Goal: Information Seeking & Learning: Find specific fact

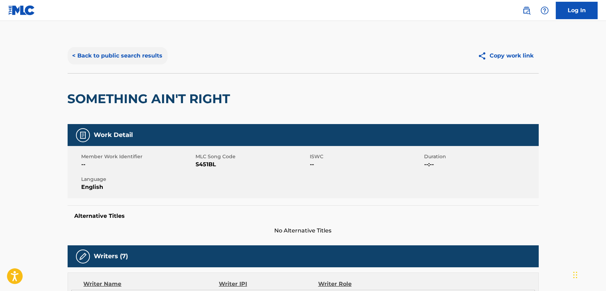
click at [129, 50] on button "< Back to public search results" at bounding box center [118, 55] width 100 height 17
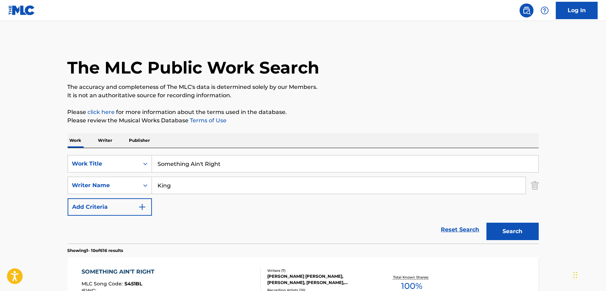
scroll to position [143, 0]
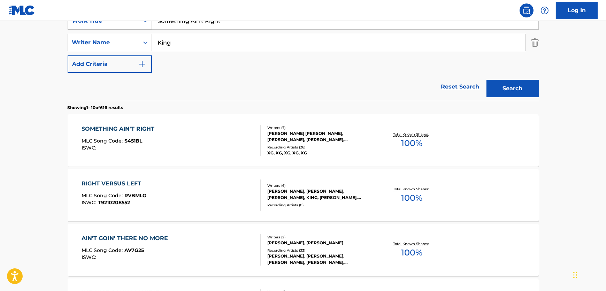
drag, startPoint x: 227, startPoint y: 28, endPoint x: 138, endPoint y: 23, distance: 89.0
click at [138, 23] on div "SearchWithCriteria61b8cb6d-dc4d-4a58-b30b-31e6ad8d7033 Work Title Something Ain…" at bounding box center [303, 20] width 471 height 17
paste input "[PERSON_NAME]"
type input "[PERSON_NAME]"
drag, startPoint x: 181, startPoint y: 39, endPoint x: 112, endPoint y: 40, distance: 69.4
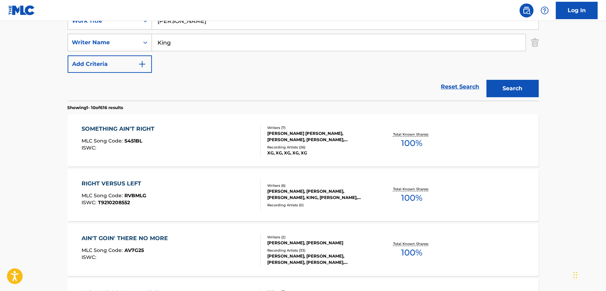
click at [112, 40] on div "SearchWithCriteriab5467913-d8dd-43ac-9247-12b5e3c9f8d0 Writer Name King" at bounding box center [303, 42] width 471 height 17
paste input "[PERSON_NAME]"
drag, startPoint x: 291, startPoint y: 44, endPoint x: 125, endPoint y: 45, distance: 166.3
click at [125, 45] on div "SearchWithCriteriab5467913-d8dd-43ac-9247-12b5e3c9f8d0 Writer Name [PERSON_NAME]" at bounding box center [303, 42] width 471 height 17
paste input "Search Form"
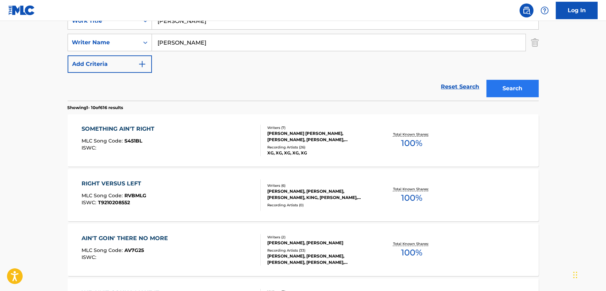
type input "[PERSON_NAME]"
click at [512, 85] on button "Search" at bounding box center [513, 88] width 52 height 17
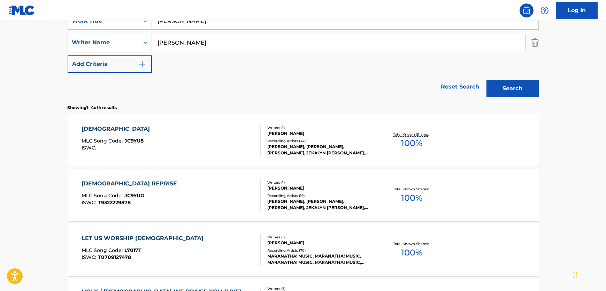
click at [209, 138] on div "[DEMOGRAPHIC_DATA] MLC Song Code : JC9YU8 ISWC :" at bounding box center [171, 140] width 179 height 31
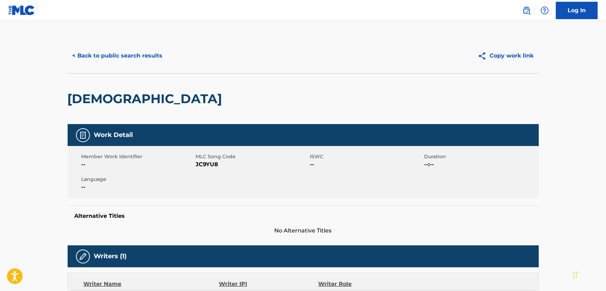
click at [203, 162] on span "JC9YU8" at bounding box center [252, 164] width 113 height 8
copy span "JC9YU8"
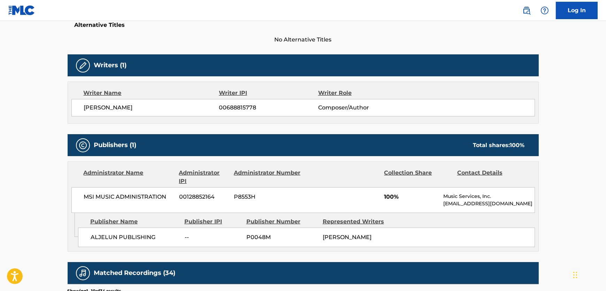
scroll to position [222, 0]
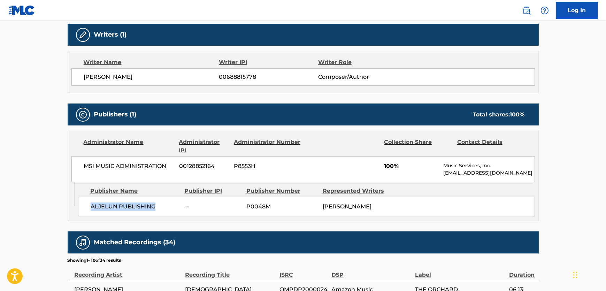
drag, startPoint x: 156, startPoint y: 212, endPoint x: 81, endPoint y: 212, distance: 75.6
click at [82, 213] on div "ALJELUN PUBLISHING -- P0048M [PERSON_NAME]" at bounding box center [306, 207] width 457 height 20
copy span "ALJELUN PUBLISHING"
drag, startPoint x: 145, startPoint y: 172, endPoint x: 77, endPoint y: 171, distance: 68.0
click at [77, 171] on div "MSI MUSIC ADMINISTRATION 00128852164 P8553H 100% Music Services, Inc. [EMAIL_AD…" at bounding box center [303, 169] width 464 height 26
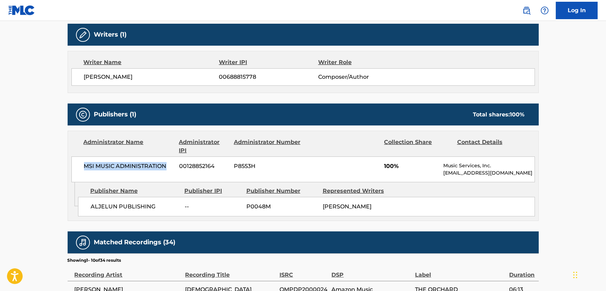
copy span "MSI MUSIC ADMINISTRATION"
click at [122, 77] on span "[PERSON_NAME]" at bounding box center [151, 77] width 135 height 8
copy div "[PERSON_NAME]"
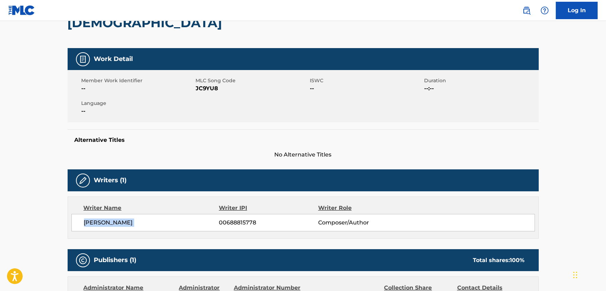
scroll to position [0, 0]
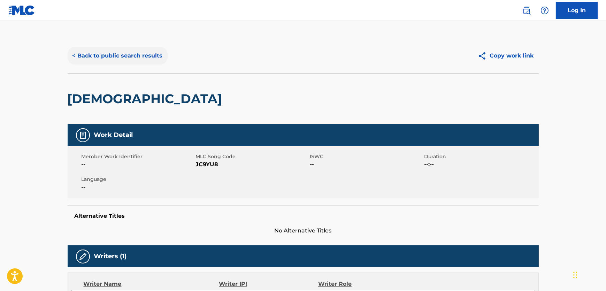
click at [121, 57] on button "< Back to public search results" at bounding box center [118, 55] width 100 height 17
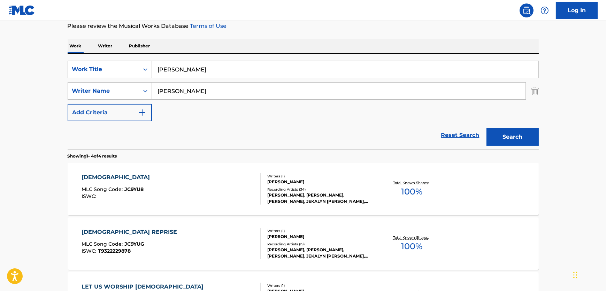
scroll to position [80, 0]
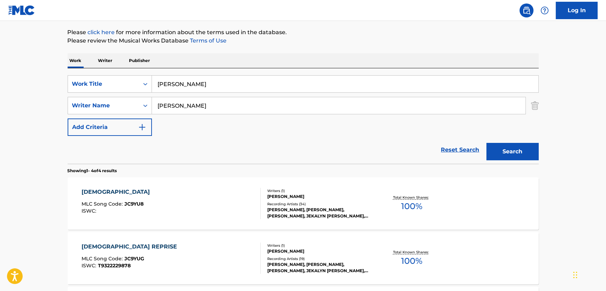
drag, startPoint x: 216, startPoint y: 76, endPoint x: 61, endPoint y: 104, distance: 157.2
click at [94, 92] on div "SearchWithCriteria61b8cb6d-dc4d-4a58-b30b-31e6ad8d7033 Work Title Jehovah Jireh" at bounding box center [303, 83] width 471 height 17
paste input "Tribute to [PERSON_NAME]"
type input "Tribute to [PERSON_NAME]"
drag, startPoint x: 240, startPoint y: 98, endPoint x: 87, endPoint y: 99, distance: 153.0
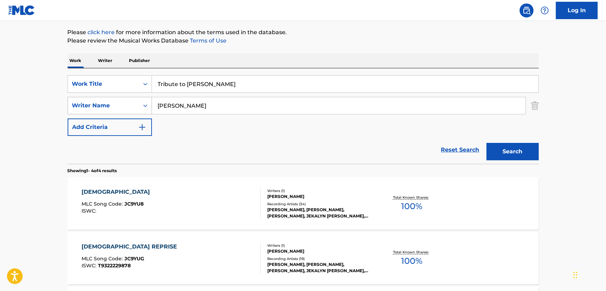
click at [88, 99] on div "SearchWithCriteriab5467913-d8dd-43ac-9247-12b5e3c9f8d0 Writer Name [PERSON_NAME]" at bounding box center [303, 105] width 471 height 17
paste input "Lang"
type input "Lang"
click at [510, 156] on button "Search" at bounding box center [513, 151] width 52 height 17
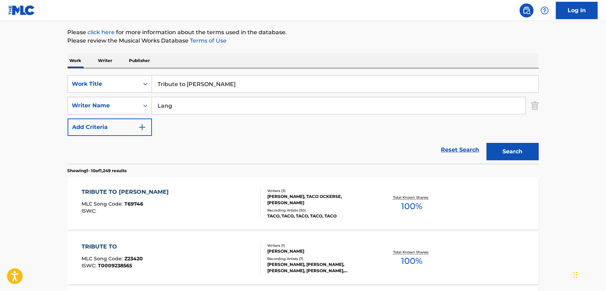
click at [216, 197] on div "TRIBUTE TO TINO MLC Song Code : T69746 ISWC :" at bounding box center [171, 203] width 179 height 31
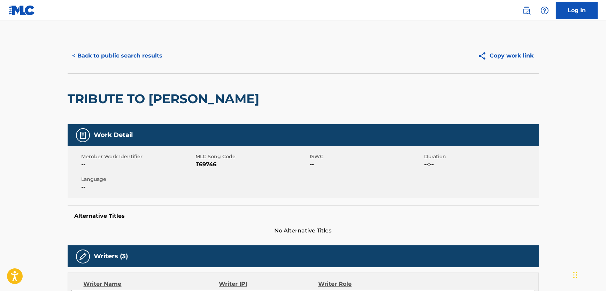
click at [206, 163] on span "T69746" at bounding box center [252, 164] width 113 height 8
copy span "T69746"
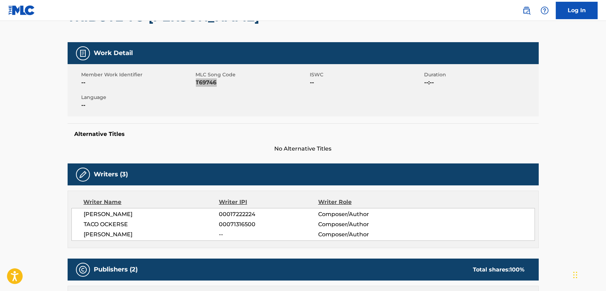
scroll to position [222, 0]
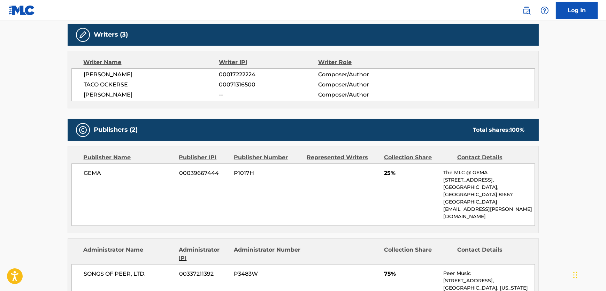
click at [106, 84] on span "TACO OCKERSE" at bounding box center [151, 85] width 135 height 8
copy div "TACO OCKERSE"
click at [110, 92] on span "[PERSON_NAME]" at bounding box center [151, 95] width 135 height 8
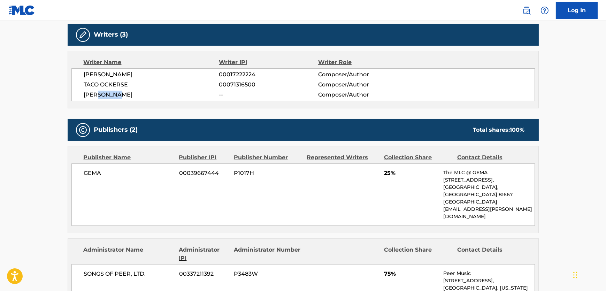
click at [110, 92] on span "[PERSON_NAME]" at bounding box center [151, 95] width 135 height 8
copy div "[PERSON_NAME]"
click at [98, 175] on span "GEMA" at bounding box center [129, 173] width 90 height 8
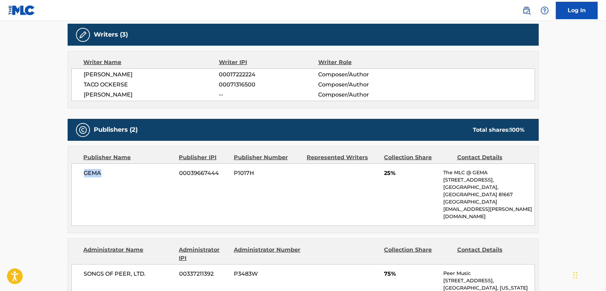
copy span "GEMA"
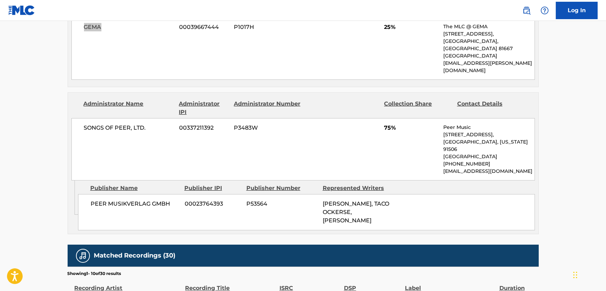
scroll to position [380, 0]
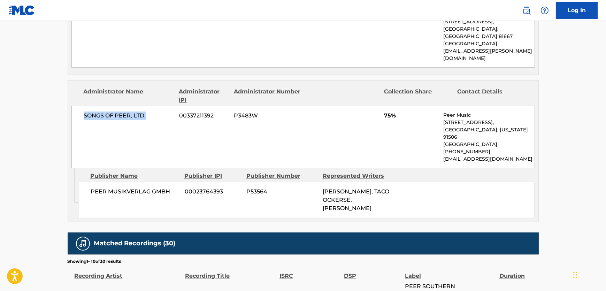
drag, startPoint x: 149, startPoint y: 102, endPoint x: 83, endPoint y: 100, distance: 65.6
click at [84, 112] on span "SONGS OF PEER, LTD." at bounding box center [129, 116] width 90 height 8
copy span "SONGS OF PEER, LTD."
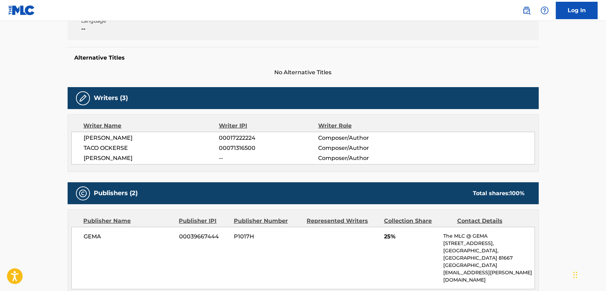
scroll to position [0, 0]
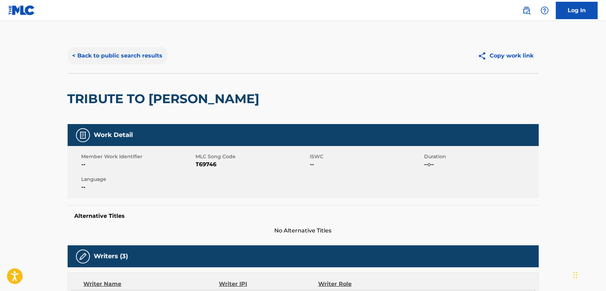
click at [125, 54] on button "< Back to public search results" at bounding box center [118, 55] width 100 height 17
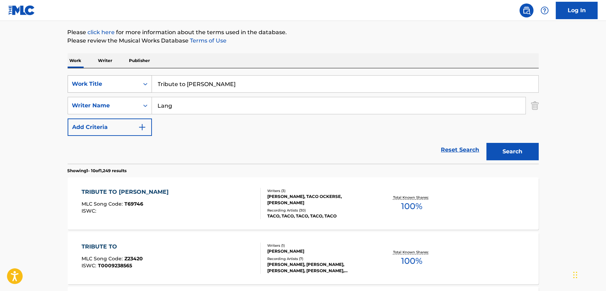
drag, startPoint x: 219, startPoint y: 85, endPoint x: 0, endPoint y: 107, distance: 219.6
click at [68, 84] on div "SearchWithCriteria61b8cb6d-dc4d-4a58-b30b-31e6ad8d7033 Work Title Tribute to [P…" at bounding box center [303, 83] width 471 height 17
paste input "Popotitos"
type input "Popotitos"
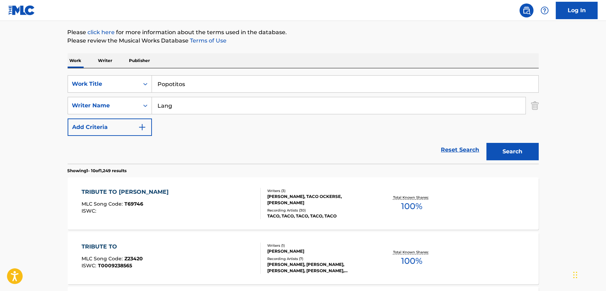
paste input "[PERSON_NAME]"
type input "[PERSON_NAME]"
click at [535, 154] on button "Search" at bounding box center [513, 151] width 52 height 17
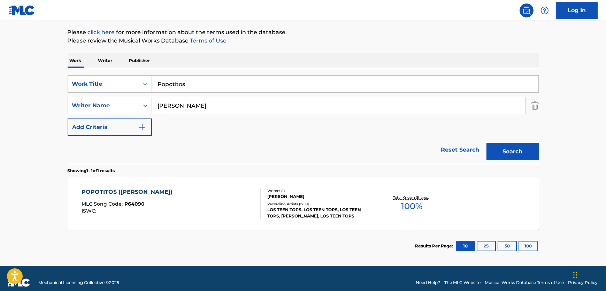
click at [216, 201] on div "POPOTITOS (BONY MORONIE) MLC Song Code : P64090 ISWC :" at bounding box center [171, 203] width 179 height 31
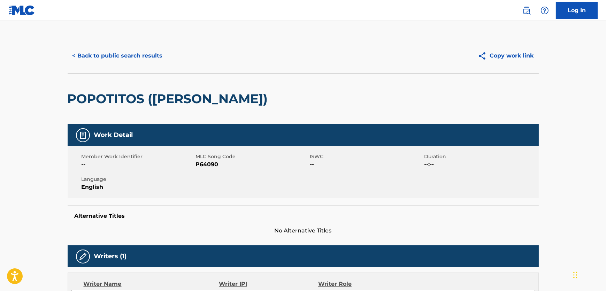
click at [204, 160] on span "MLC Song Code" at bounding box center [252, 156] width 113 height 7
click at [204, 164] on span "P64090" at bounding box center [252, 164] width 113 height 8
drag, startPoint x: 204, startPoint y: 164, endPoint x: 170, endPoint y: 169, distance: 33.6
click at [202, 164] on span "P64090" at bounding box center [252, 164] width 113 height 8
copy span "P64090"
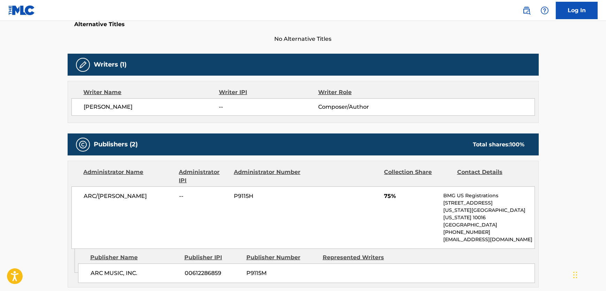
scroll to position [317, 0]
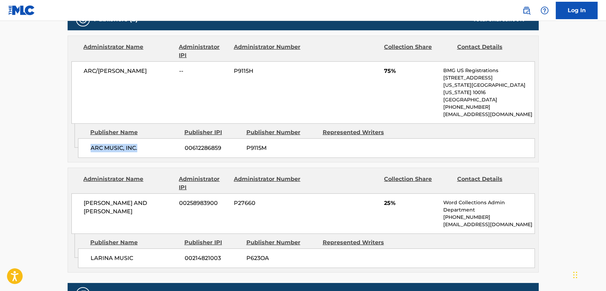
drag, startPoint x: 143, startPoint y: 143, endPoint x: 86, endPoint y: 142, distance: 57.5
click at [86, 142] on div "ARC MUSIC, INC. 00612286859 P9115M" at bounding box center [306, 148] width 457 height 20
drag, startPoint x: 123, startPoint y: 75, endPoint x: 73, endPoint y: 71, distance: 49.6
click at [73, 71] on div "ARC/[PERSON_NAME] -- P9115H 75% BMG US Registrations [STREET_ADDRESS][US_STATE]…" at bounding box center [303, 92] width 464 height 62
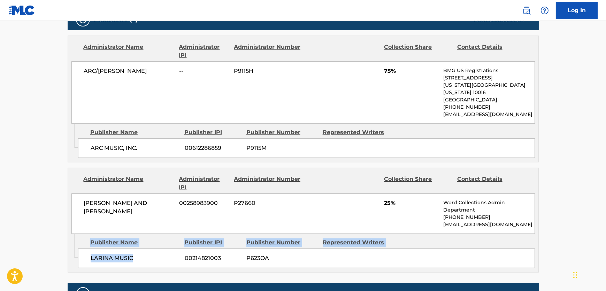
drag, startPoint x: 128, startPoint y: 249, endPoint x: 72, endPoint y: 248, distance: 55.8
click at [72, 248] on div "Admin Original Publisher Connecting Line Publisher Name Publisher IPI Publisher…" at bounding box center [303, 253] width 471 height 38
click at [125, 254] on span "LARINA MUSIC" at bounding box center [135, 258] width 89 height 8
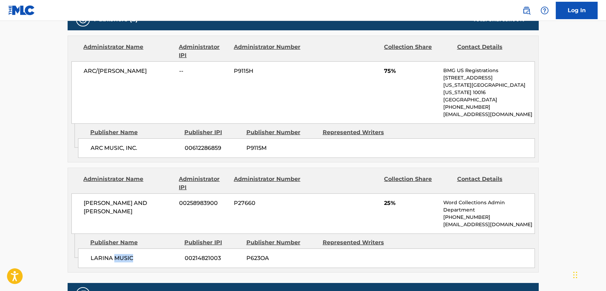
click at [124, 254] on span "LARINA MUSIC" at bounding box center [135, 258] width 89 height 8
drag, startPoint x: 105, startPoint y: 194, endPoint x: 57, endPoint y: 196, distance: 47.8
click at [57, 196] on main "< Back to public search results Copy work link POPOTITOS ([PERSON_NAME]) Work D…" at bounding box center [303, 136] width 606 height 864
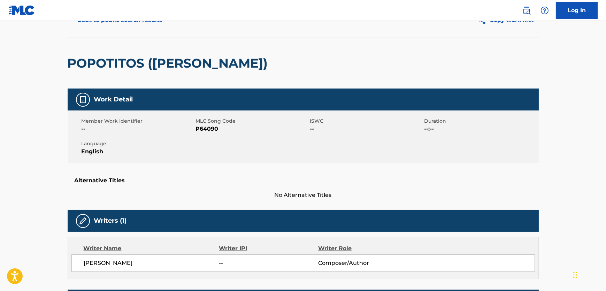
scroll to position [0, 0]
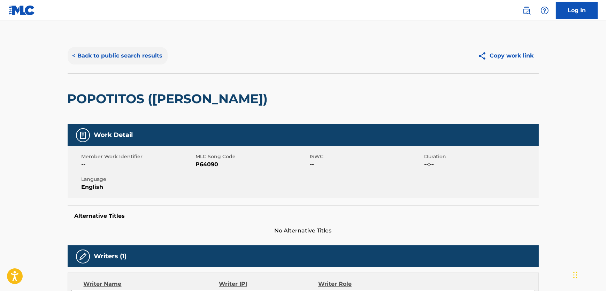
click at [113, 49] on button "< Back to public search results" at bounding box center [118, 55] width 100 height 17
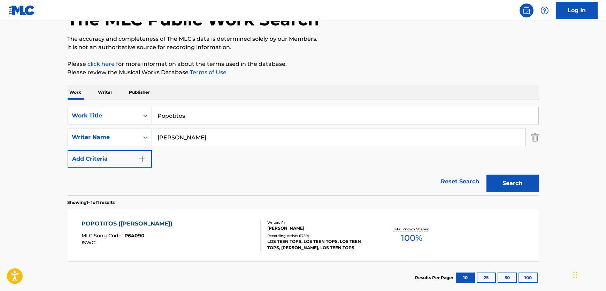
drag, startPoint x: 201, startPoint y: 117, endPoint x: -26, endPoint y: 112, distance: 227.7
click at [0, 112] on html "Accessibility Screen-Reader Guide, Feedback, and Issue Reporting | New window 0…" at bounding box center [303, 97] width 606 height 291
paste input "Ansiedad"
type input "Ansiedad"
drag, startPoint x: 221, startPoint y: 133, endPoint x: 444, endPoint y: 132, distance: 223.8
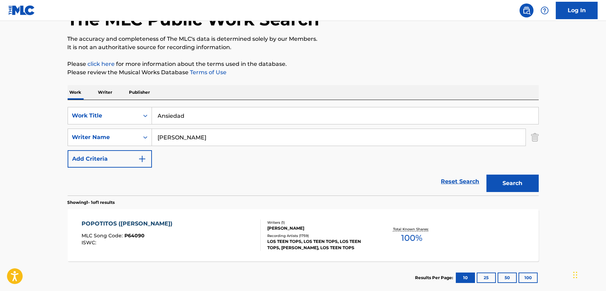
click at [5, 133] on main "The MLC Public Work Search The accuracy and completeness of The MLC's data is d…" at bounding box center [303, 135] width 606 height 325
paste input "[PERSON_NAME]"
click at [512, 179] on button "Search" at bounding box center [513, 183] width 52 height 17
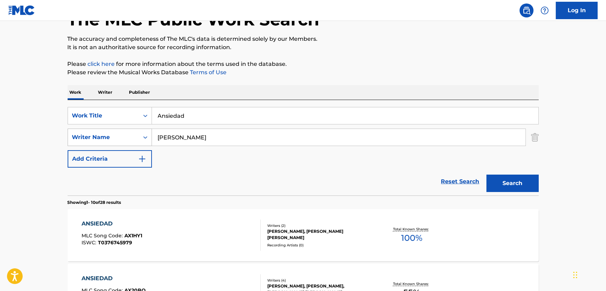
drag, startPoint x: 192, startPoint y: 140, endPoint x: 106, endPoint y: 143, distance: 86.1
click at [81, 143] on div "SearchWithCriteriab5467913-d8dd-43ac-9247-12b5e3c9f8d0 Writer Name [PERSON_NAME]" at bounding box center [303, 137] width 471 height 17
paste input "[PERSON_NAME]"
type input "[PERSON_NAME]"
click at [504, 184] on button "Search" at bounding box center [513, 183] width 52 height 17
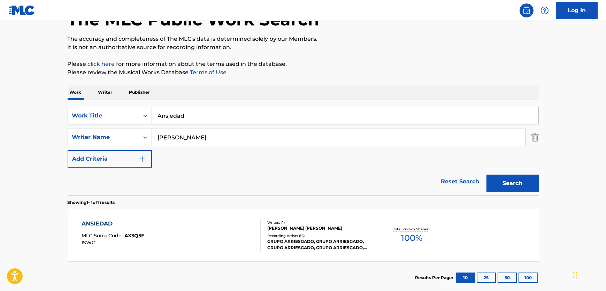
click at [214, 220] on div "ANSIEDAD MLC Song Code : AX3Q5F ISWC :" at bounding box center [171, 235] width 179 height 31
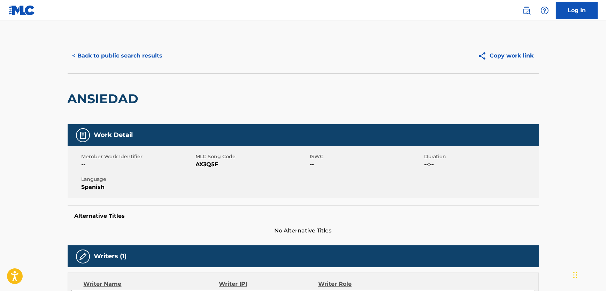
click at [214, 166] on span "AX3Q5F" at bounding box center [252, 164] width 113 height 8
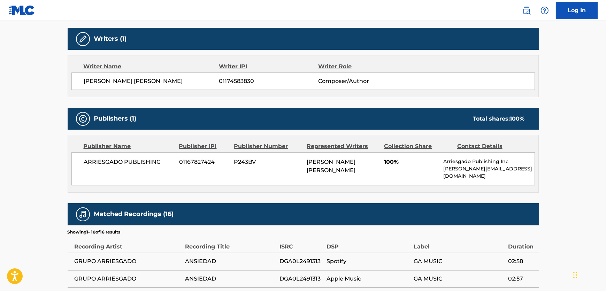
scroll to position [222, 0]
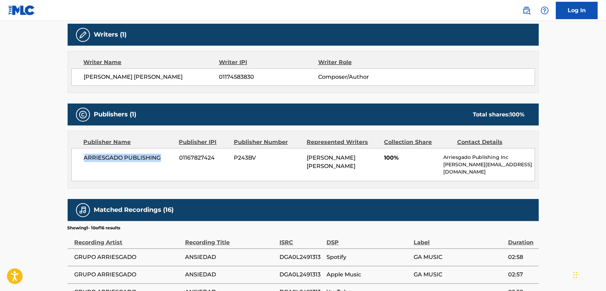
drag, startPoint x: 104, startPoint y: 161, endPoint x: 48, endPoint y: 163, distance: 55.5
click at [68, 160] on div "Publisher Name Publisher IPI Publisher Number Represented Writers Collection Sh…" at bounding box center [303, 160] width 471 height 58
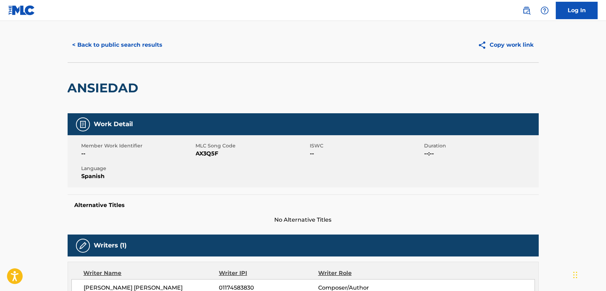
scroll to position [0, 0]
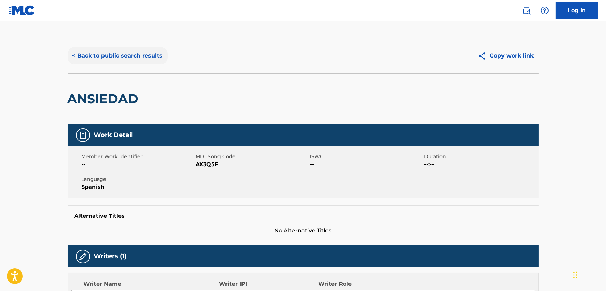
click at [143, 51] on button "< Back to public search results" at bounding box center [118, 55] width 100 height 17
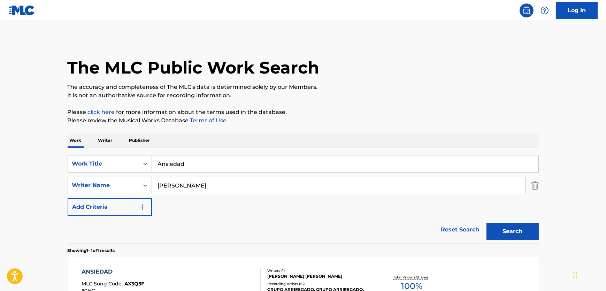
scroll to position [48, 0]
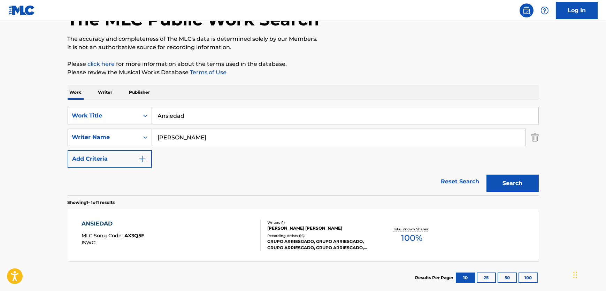
drag, startPoint x: 214, startPoint y: 111, endPoint x: 29, endPoint y: 123, distance: 185.8
click at [30, 123] on main "The MLC Public Work Search The accuracy and completeness of The MLC's data is d…" at bounding box center [303, 135] width 606 height 325
paste input "Your Idol"
type input "Your Idol"
drag, startPoint x: 114, startPoint y: 128, endPoint x: 54, endPoint y: 128, distance: 60.0
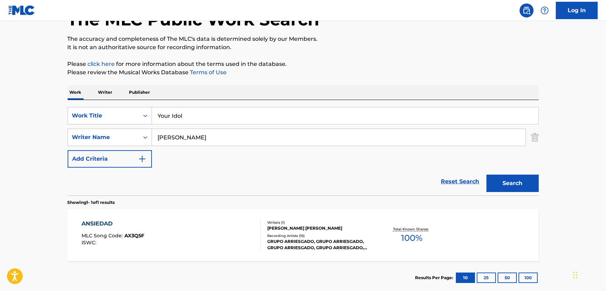
click at [54, 128] on main "The MLC Public Work Search The accuracy and completeness of The MLC's data is d…" at bounding box center [303, 135] width 606 height 325
paste input "hoi"
click at [506, 186] on button "Search" at bounding box center [513, 183] width 52 height 17
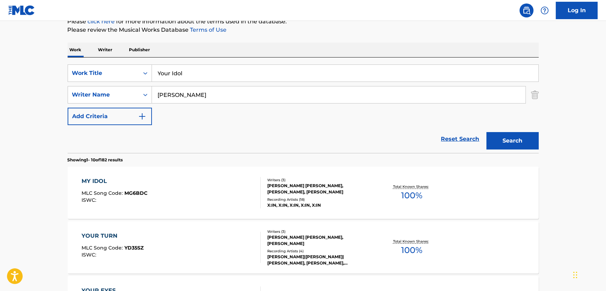
scroll to position [0, 0]
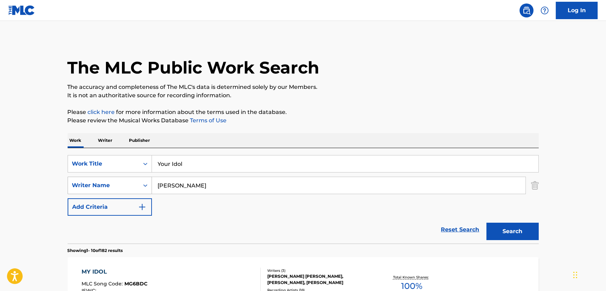
drag, startPoint x: 222, startPoint y: 184, endPoint x: 110, endPoint y: 192, distance: 112.2
click at [110, 192] on div "SearchWithCriteriab5467913-d8dd-43ac-9247-12b5e3c9f8d0 Writer Name [PERSON_NAME]" at bounding box center [303, 185] width 471 height 17
paste input "Neckwav"
click at [499, 227] on button "Search" at bounding box center [513, 231] width 52 height 17
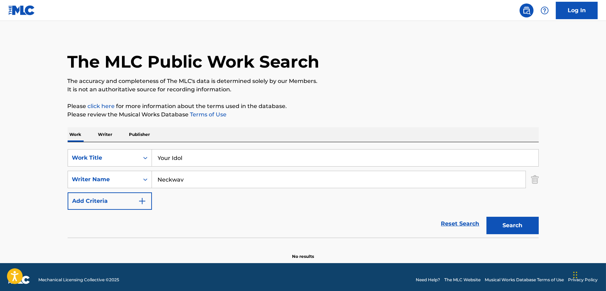
scroll to position [11, 0]
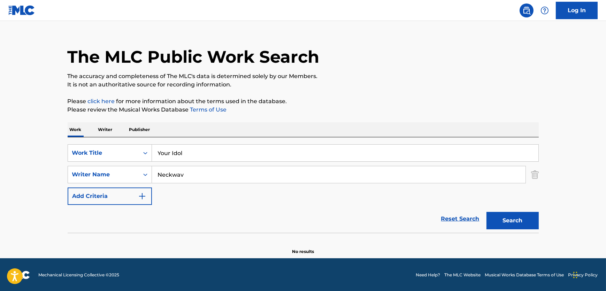
drag, startPoint x: 178, startPoint y: 174, endPoint x: 227, endPoint y: 174, distance: 48.5
click at [131, 176] on div "SearchWithCriteriab5467913-d8dd-43ac-9247-12b5e3c9f8d0 Writer Name Neckwav" at bounding box center [303, 174] width 471 height 17
paste input "[PERSON_NAME]"
click at [520, 219] on button "Search" at bounding box center [513, 220] width 52 height 17
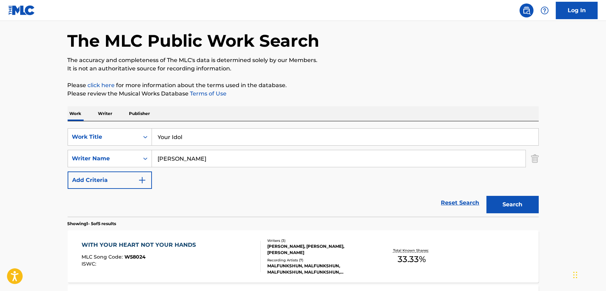
scroll to position [127, 0]
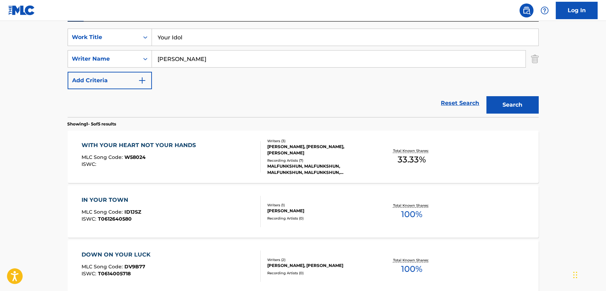
drag, startPoint x: 213, startPoint y: 60, endPoint x: 415, endPoint y: 78, distance: 202.6
click at [120, 60] on div "SearchWithCriteriab5467913-d8dd-43ac-9247-12b5e3c9f8d0 Writer Name [PERSON_NAME]" at bounding box center [303, 58] width 471 height 17
paste input "[PERSON_NAME]"
click at [527, 105] on button "Search" at bounding box center [513, 104] width 52 height 17
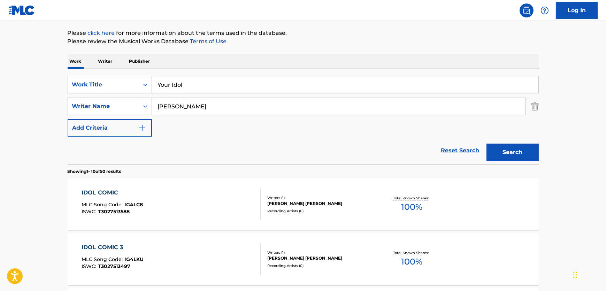
scroll to position [95, 0]
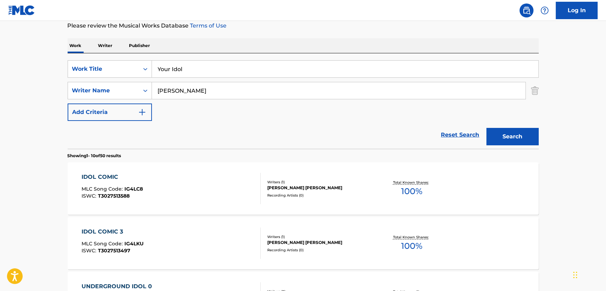
drag, startPoint x: 179, startPoint y: 74, endPoint x: 169, endPoint y: 72, distance: 10.5
click at [166, 73] on input "Your Idol" at bounding box center [345, 69] width 387 height 17
drag, startPoint x: 189, startPoint y: 70, endPoint x: 89, endPoint y: 67, distance: 99.7
click at [90, 67] on div "SearchWithCriteria61b8cb6d-dc4d-4a58-b30b-31e6ad8d7033 Work Title Your Idol" at bounding box center [303, 68] width 471 height 17
drag, startPoint x: 203, startPoint y: 89, endPoint x: 91, endPoint y: 89, distance: 112.2
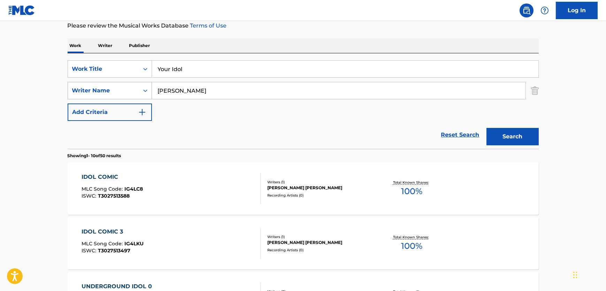
click at [91, 89] on div "SearchWithCriteriab5467913-d8dd-43ac-9247-12b5e3c9f8d0 Writer Name [PERSON_NAME]" at bounding box center [303, 90] width 471 height 17
paste input "[PERSON_NAME]"
click at [516, 139] on button "Search" at bounding box center [513, 136] width 52 height 17
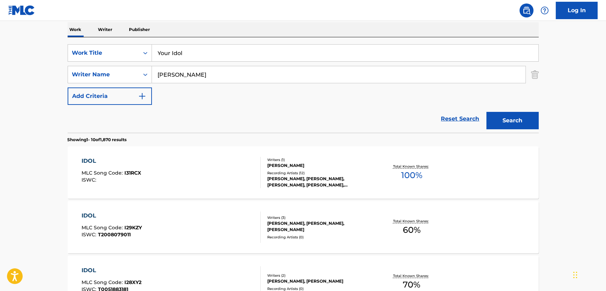
scroll to position [63, 0]
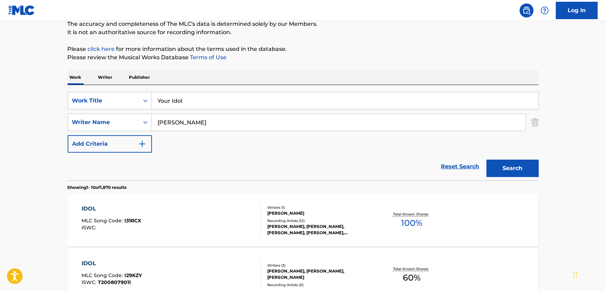
drag, startPoint x: 211, startPoint y: 130, endPoint x: 207, endPoint y: 127, distance: 5.2
click at [207, 127] on div "[PERSON_NAME]" at bounding box center [339, 122] width 374 height 17
drag, startPoint x: 211, startPoint y: 119, endPoint x: 93, endPoint y: 124, distance: 117.9
click at [93, 124] on div "SearchWithCriteriab5467913-d8dd-43ac-9247-12b5e3c9f8d0 Writer Name [PERSON_NAME]" at bounding box center [303, 122] width 471 height 17
paste input "Sonnenblick"
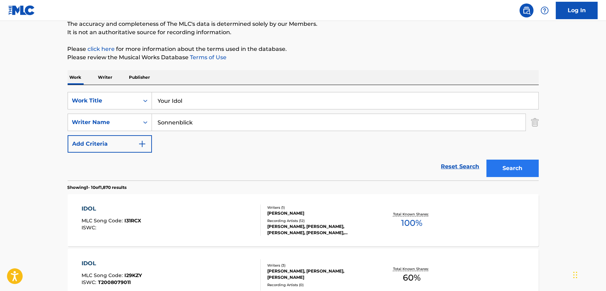
type input "Sonnenblick"
click at [517, 174] on button "Search" at bounding box center [513, 168] width 52 height 17
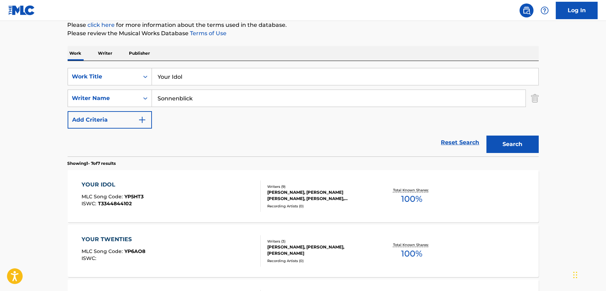
scroll to position [95, 0]
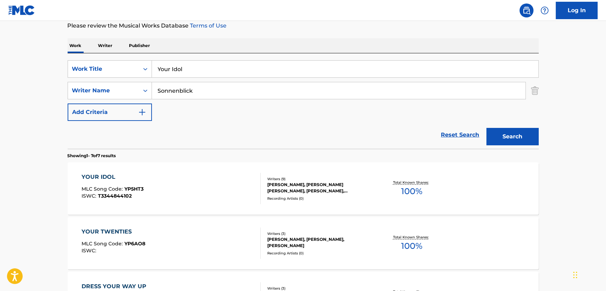
click at [217, 196] on div "YOUR IDOL MLC Song Code : YP5HT3 ISWC : T3344844102" at bounding box center [171, 188] width 179 height 31
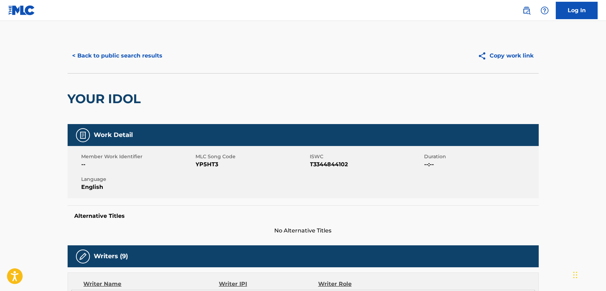
click at [210, 166] on span "YP5HT3" at bounding box center [252, 164] width 113 height 8
drag, startPoint x: 350, startPoint y: 158, endPoint x: 340, endPoint y: 165, distance: 12.4
click at [346, 160] on span "ISWC" at bounding box center [366, 156] width 113 height 7
click at [340, 165] on span "T3344844102" at bounding box center [366, 164] width 113 height 8
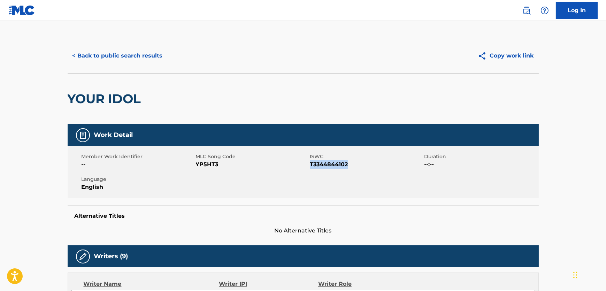
click at [340, 165] on span "T3344844102" at bounding box center [366, 164] width 113 height 8
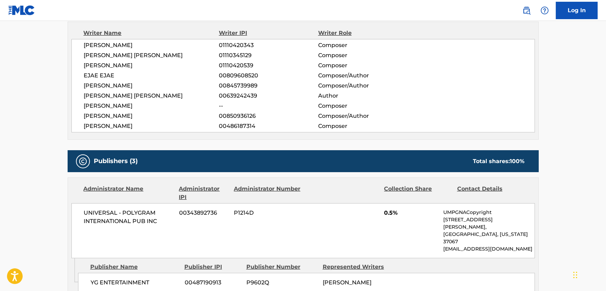
scroll to position [253, 0]
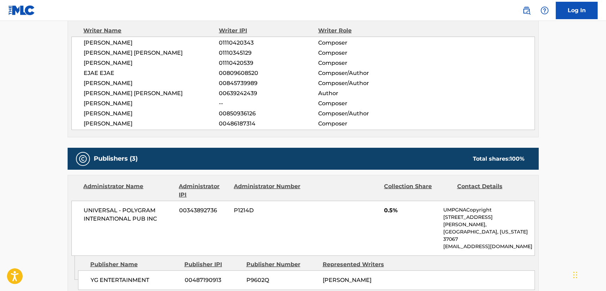
click at [119, 43] on span "[PERSON_NAME]" at bounding box center [151, 43] width 135 height 8
click at [81, 52] on div "[PERSON_NAME] NAM 01110420343 Composer [PERSON_NAME] [PERSON_NAME] 01110345129 …" at bounding box center [303, 83] width 464 height 93
drag, startPoint x: 155, startPoint y: 60, endPoint x: 85, endPoint y: 67, distance: 70.4
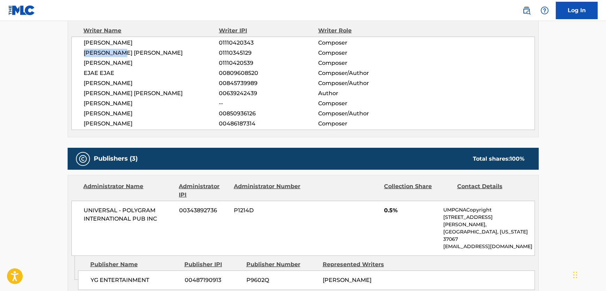
click at [85, 67] on div "[PERSON_NAME] NAM 01110420343 Composer [PERSON_NAME] [PERSON_NAME] 01110345129 …" at bounding box center [303, 83] width 464 height 93
click at [103, 75] on span "EJAE EJAE" at bounding box center [151, 73] width 135 height 8
click at [112, 93] on span "[PERSON_NAME] [PERSON_NAME]" at bounding box center [151, 93] width 135 height 8
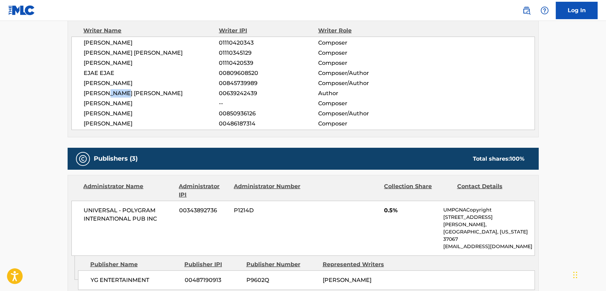
click at [112, 93] on span "[PERSON_NAME] [PERSON_NAME]" at bounding box center [151, 93] width 135 height 8
click at [110, 102] on span "[PERSON_NAME]" at bounding box center [151, 103] width 135 height 8
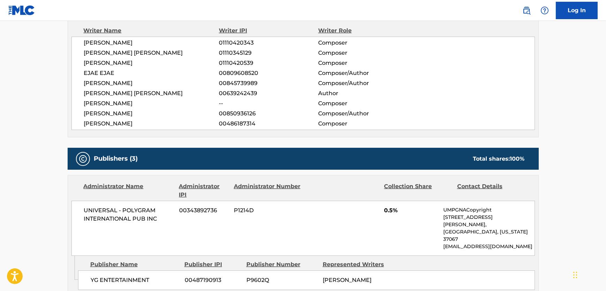
click at [113, 115] on span "[PERSON_NAME]" at bounding box center [151, 113] width 135 height 8
click at [116, 125] on span "[PERSON_NAME]" at bounding box center [151, 124] width 135 height 8
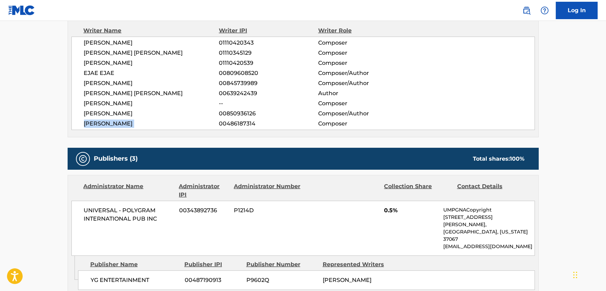
click at [116, 125] on span "[PERSON_NAME]" at bounding box center [151, 124] width 135 height 8
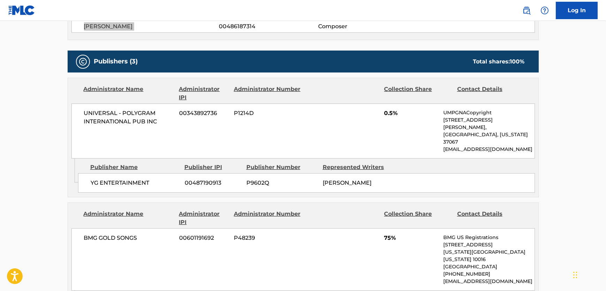
scroll to position [380, 0]
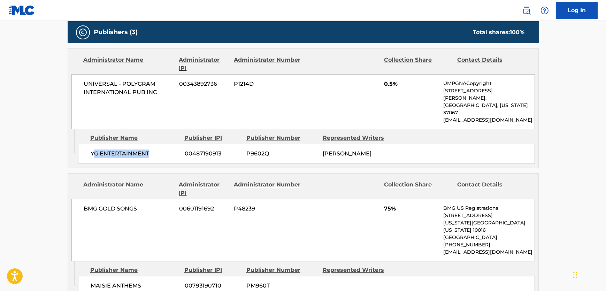
drag, startPoint x: 148, startPoint y: 135, endPoint x: 92, endPoint y: 138, distance: 55.9
click at [92, 150] on span "YG ENTERTAINMENT" at bounding box center [135, 154] width 89 height 8
click at [107, 150] on span "YG ENTERTAINMENT" at bounding box center [135, 154] width 89 height 8
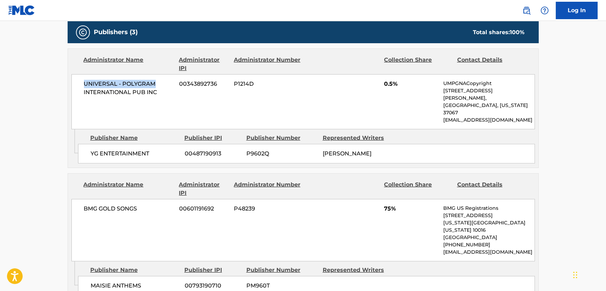
drag, startPoint x: 171, startPoint y: 83, endPoint x: 154, endPoint y: 92, distance: 20.0
click at [72, 79] on div "UNIVERSAL - POLYGRAM INTERNATIONAL PUB INC 00343892736 P1214D 0.5% UMPGNACopyri…" at bounding box center [303, 101] width 464 height 55
click at [154, 92] on span "UNIVERSAL - POLYGRAM INTERNATIONAL PUB INC" at bounding box center [129, 88] width 90 height 17
drag, startPoint x: 158, startPoint y: 92, endPoint x: 77, endPoint y: 80, distance: 81.1
click at [77, 80] on div "UNIVERSAL - POLYGRAM INTERNATIONAL PUB INC 00343892736 P1214D 0.5% UMPGNACopyri…" at bounding box center [303, 101] width 464 height 55
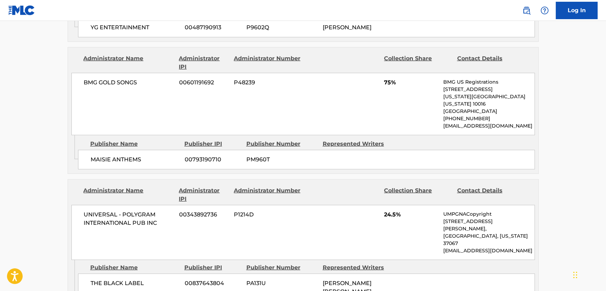
scroll to position [475, 0]
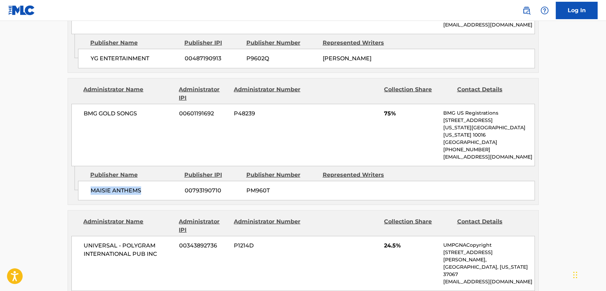
drag, startPoint x: 138, startPoint y: 172, endPoint x: 87, endPoint y: 177, distance: 51.2
click at [87, 177] on div "Publisher Name Publisher IPI Publisher Number Represented Writers MAISIE ANTHEM…" at bounding box center [308, 183] width 460 height 35
drag, startPoint x: 143, startPoint y: 97, endPoint x: 85, endPoint y: 94, distance: 57.6
click at [85, 109] on span "BMG GOLD SONGS" at bounding box center [129, 113] width 90 height 8
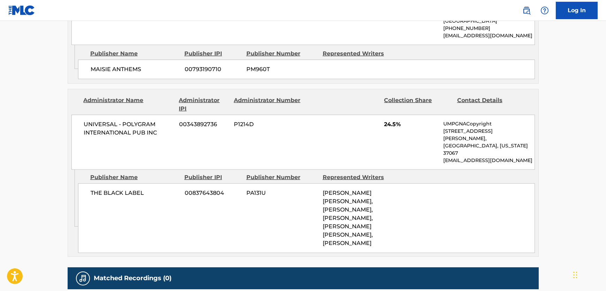
scroll to position [602, 0]
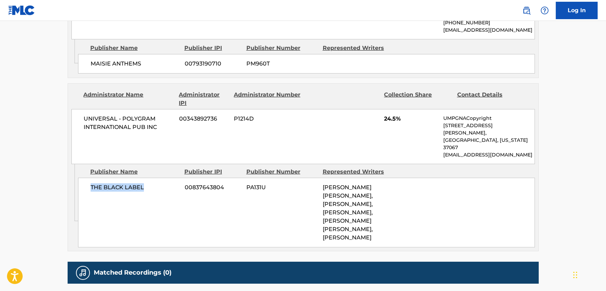
drag, startPoint x: 143, startPoint y: 152, endPoint x: 83, endPoint y: 159, distance: 60.0
click at [83, 178] on div "THE BLACK LABEL 00837643804 PA131U [PERSON_NAME] [PERSON_NAME], [PERSON_NAME], …" at bounding box center [306, 213] width 457 height 70
drag, startPoint x: 163, startPoint y: 110, endPoint x: 83, endPoint y: 93, distance: 82.8
click at [83, 109] on div "UNIVERSAL - POLYGRAM INTERNATIONAL PUB INC 00343892736 P1214D 24.5% UMPGNACopyr…" at bounding box center [303, 136] width 464 height 55
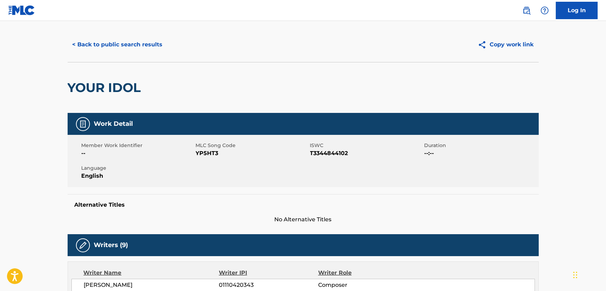
scroll to position [0, 0]
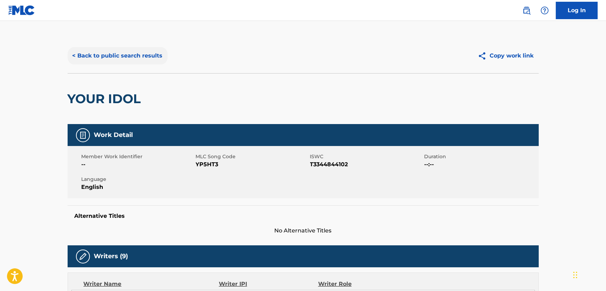
click at [123, 56] on button "< Back to public search results" at bounding box center [118, 55] width 100 height 17
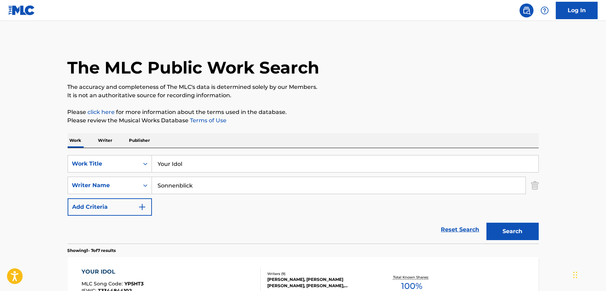
scroll to position [95, 0]
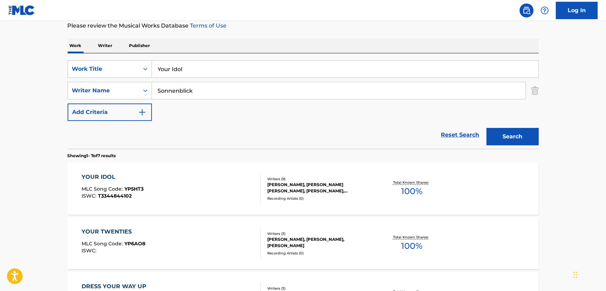
drag, startPoint x: 206, startPoint y: 69, endPoint x: 2, endPoint y: 85, distance: 204.1
click at [119, 66] on div "SearchWithCriteria61b8cb6d-dc4d-4a58-b30b-31e6ad8d7033 Work Title Your Idol" at bounding box center [303, 68] width 471 height 17
paste input "If I Were a Singer"
type input "If I Were a Singer"
drag, startPoint x: 213, startPoint y: 90, endPoint x: 366, endPoint y: 108, distance: 154.2
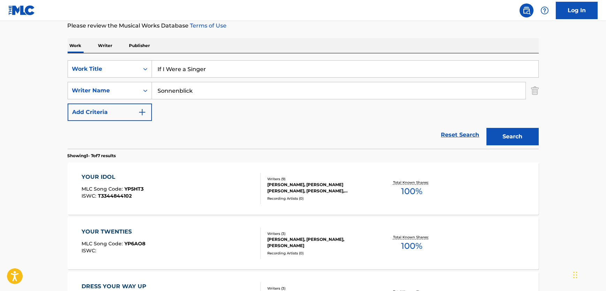
click at [72, 91] on div "SearchWithCriteriab5467913-d8dd-43ac-9247-12b5e3c9f8d0 Writer Name Sonnenblick" at bounding box center [303, 90] width 471 height 17
paste input "[PERSON_NAME]"
click at [488, 137] on button "Search" at bounding box center [513, 136] width 52 height 17
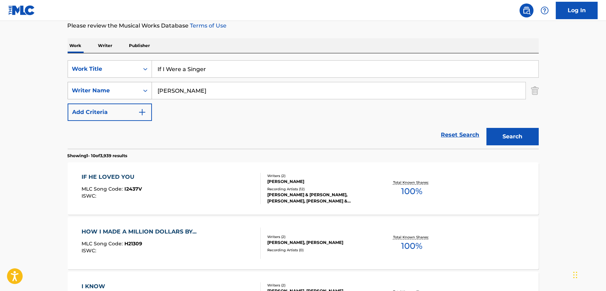
drag, startPoint x: 116, startPoint y: 90, endPoint x: 82, endPoint y: 90, distance: 34.9
click at [82, 90] on div "SearchWithCriteriab5467913-d8dd-43ac-9247-12b5e3c9f8d0 Writer Name [PERSON_NAME]" at bounding box center [303, 90] width 471 height 17
paste input "[PERSON_NAME]"
click at [510, 138] on button "Search" at bounding box center [513, 136] width 52 height 17
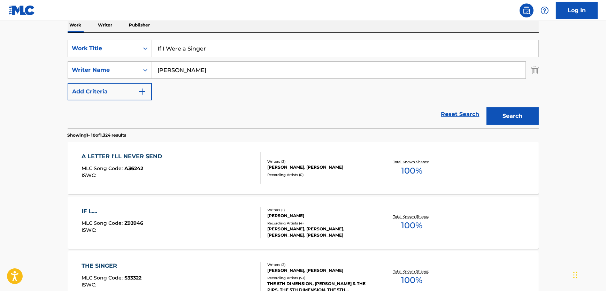
scroll to position [127, 0]
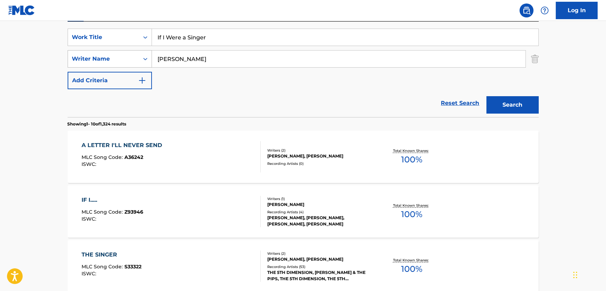
drag, startPoint x: 204, startPoint y: 55, endPoint x: 119, endPoint y: 56, distance: 84.7
click at [119, 56] on div "SearchWithCriteriab5467913-d8dd-43ac-9247-12b5e3c9f8d0 Writer Name [PERSON_NAME]" at bounding box center [303, 58] width 471 height 17
paste input "[PERSON_NAME]"
type input "[PERSON_NAME]"
click at [526, 100] on button "Search" at bounding box center [513, 104] width 52 height 17
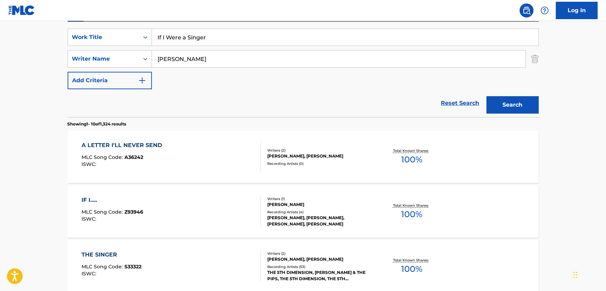
scroll to position [0, 0]
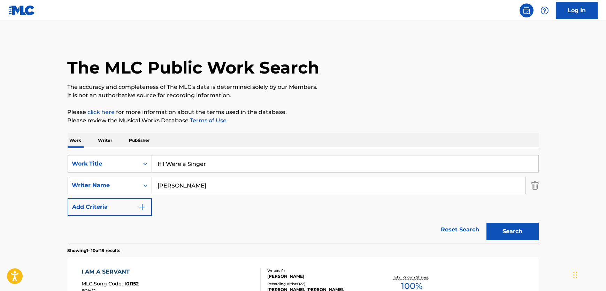
drag, startPoint x: 220, startPoint y: 162, endPoint x: 51, endPoint y: 163, distance: 169.0
paste input "Switchboard [PERSON_NAME]"
type input "Switchboard [PERSON_NAME]"
drag, startPoint x: 212, startPoint y: 182, endPoint x: 120, endPoint y: 188, distance: 92.9
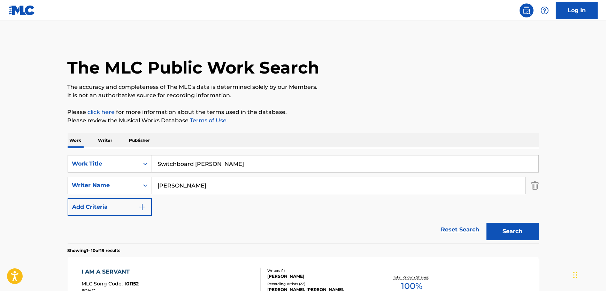
click at [120, 188] on div "SearchWithCriteriab5467913-d8dd-43ac-9247-12b5e3c9f8d0 Writer Name [PERSON_NAME]" at bounding box center [303, 185] width 471 height 17
paste input "Jupp"
type input "Jupp"
click at [522, 230] on button "Search" at bounding box center [513, 231] width 52 height 17
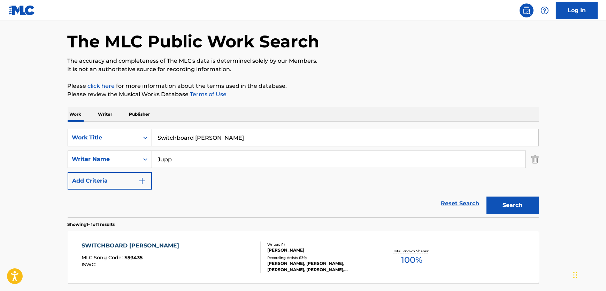
scroll to position [87, 0]
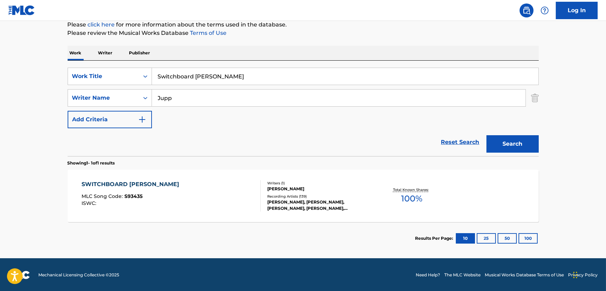
click at [221, 176] on div "SWITCHBOARD [PERSON_NAME] MLC Song Code : S93435 ISWC : Writers ( 1 ) [PERSON_N…" at bounding box center [303, 196] width 471 height 52
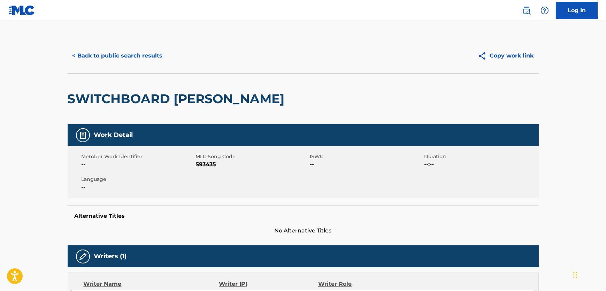
click at [206, 167] on span "S93435" at bounding box center [252, 164] width 113 height 8
drag, startPoint x: 206, startPoint y: 167, endPoint x: 196, endPoint y: 169, distance: 10.6
click at [205, 167] on span "S93435" at bounding box center [252, 164] width 113 height 8
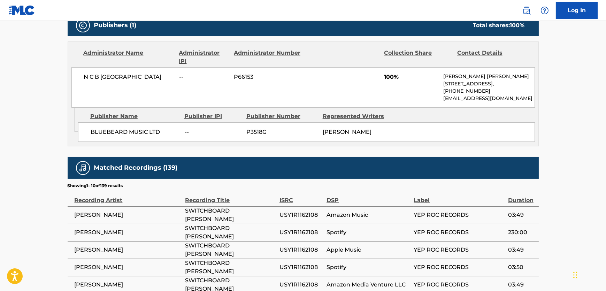
scroll to position [317, 0]
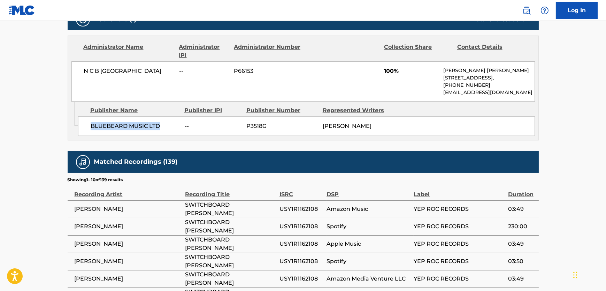
drag, startPoint x: 164, startPoint y: 125, endPoint x: 90, endPoint y: 125, distance: 74.2
click at [90, 125] on div "BLUEBEARD MUSIC LTD -- P3518G [PERSON_NAME]" at bounding box center [306, 126] width 457 height 20
drag, startPoint x: 155, startPoint y: 73, endPoint x: 84, endPoint y: 73, distance: 70.8
click at [84, 73] on span "N C B [GEOGRAPHIC_DATA]" at bounding box center [129, 71] width 90 height 8
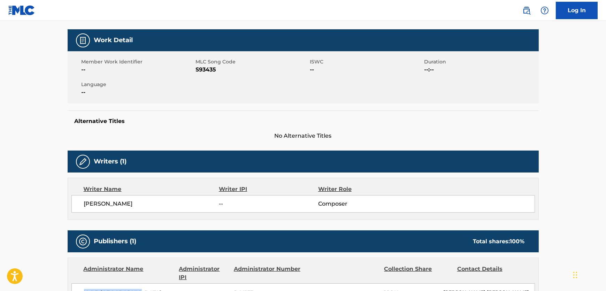
scroll to position [0, 0]
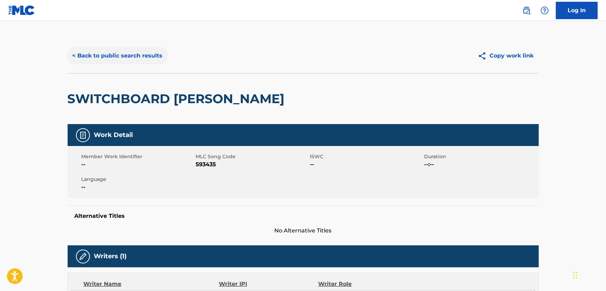
click at [154, 59] on button "< Back to public search results" at bounding box center [118, 55] width 100 height 17
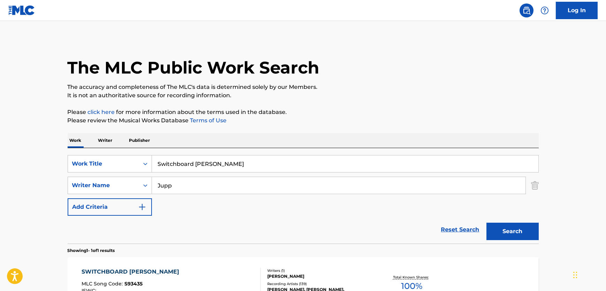
scroll to position [48, 0]
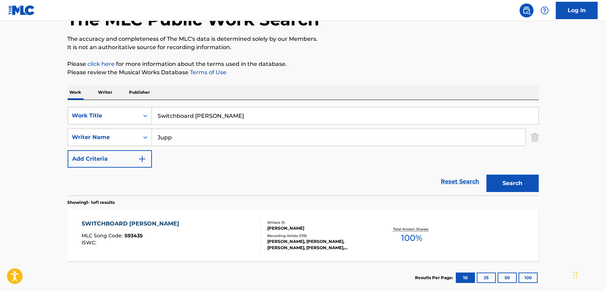
drag, startPoint x: 230, startPoint y: 120, endPoint x: 105, endPoint y: 120, distance: 124.8
click at [105, 120] on div "SearchWithCriteria61b8cb6d-dc4d-4a58-b30b-31e6ad8d7033 Work Title Switchboard […" at bounding box center [303, 115] width 471 height 17
paste input "Who's Gonna Help Brother Get Further"
type input "Who's Gonna Help Brother Get Further"
drag, startPoint x: 189, startPoint y: 137, endPoint x: 109, endPoint y: 136, distance: 79.8
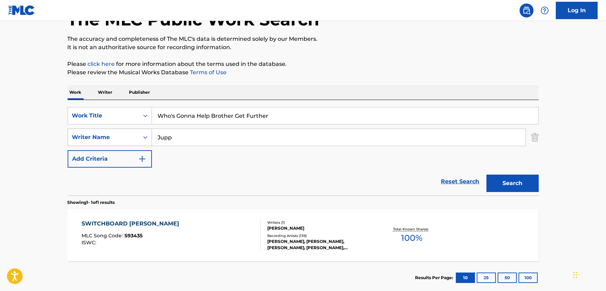
click at [109, 136] on div "SearchWithCriteriab5467913-d8dd-43ac-9247-12b5e3c9f8d0 Writer Name Jupp" at bounding box center [303, 137] width 471 height 17
type input "\"
click at [487, 175] on button "Search" at bounding box center [513, 183] width 52 height 17
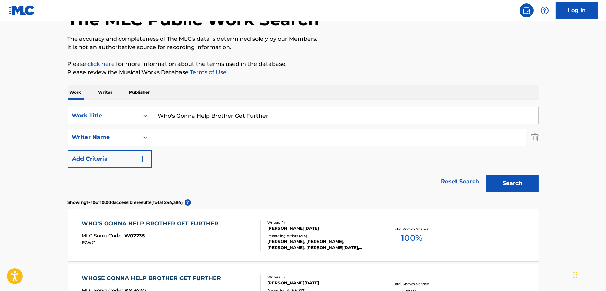
click at [202, 235] on div "MLC Song Code : W02235" at bounding box center [152, 236] width 140 height 7
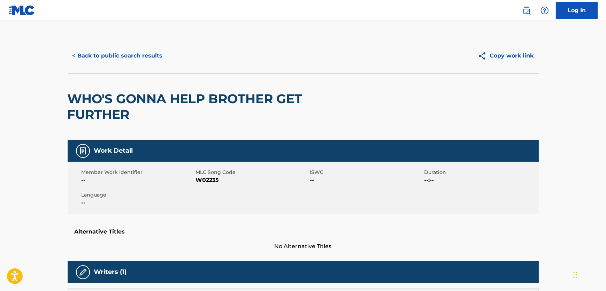
click at [205, 181] on span "W02235" at bounding box center [252, 180] width 113 height 8
drag, startPoint x: 205, startPoint y: 181, endPoint x: 199, endPoint y: 181, distance: 5.2
click at [204, 181] on span "W02235" at bounding box center [252, 180] width 113 height 8
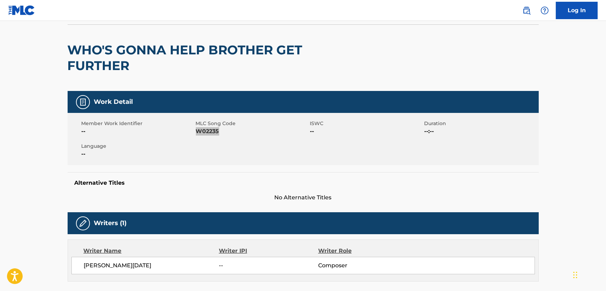
scroll to position [158, 0]
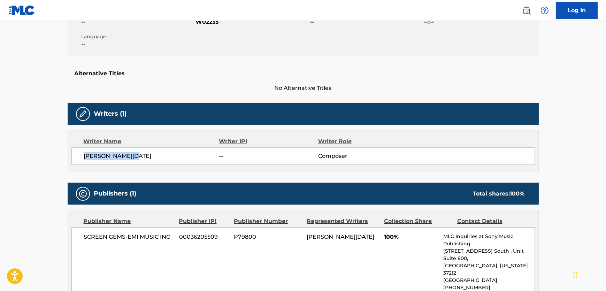
drag, startPoint x: 140, startPoint y: 154, endPoint x: 64, endPoint y: 162, distance: 76.4
click at [64, 162] on div "< Back to public search results Copy work link WHO'S GONNA HELP BROTHER GET FUR…" at bounding box center [303, 229] width 488 height 699
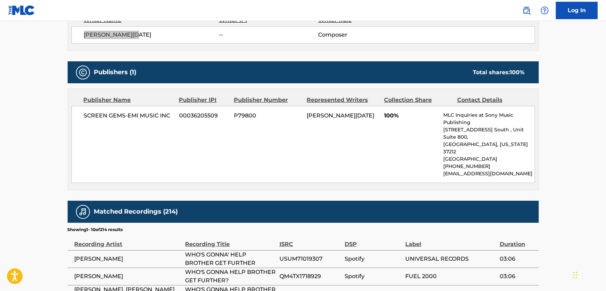
scroll to position [317, 0]
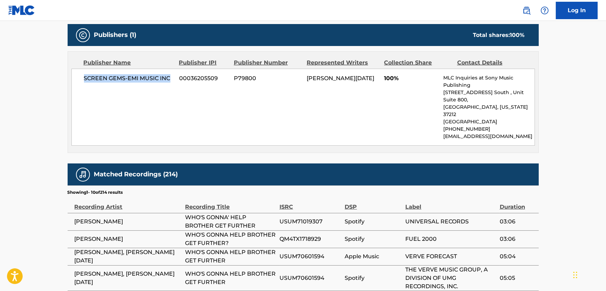
drag, startPoint x: 173, startPoint y: 76, endPoint x: 66, endPoint y: 78, distance: 106.7
click at [66, 78] on div "< Back to public search results Copy work link WHO'S GONNA HELP BROTHER GET FUR…" at bounding box center [303, 71] width 488 height 699
